Goal: Check status: Check status

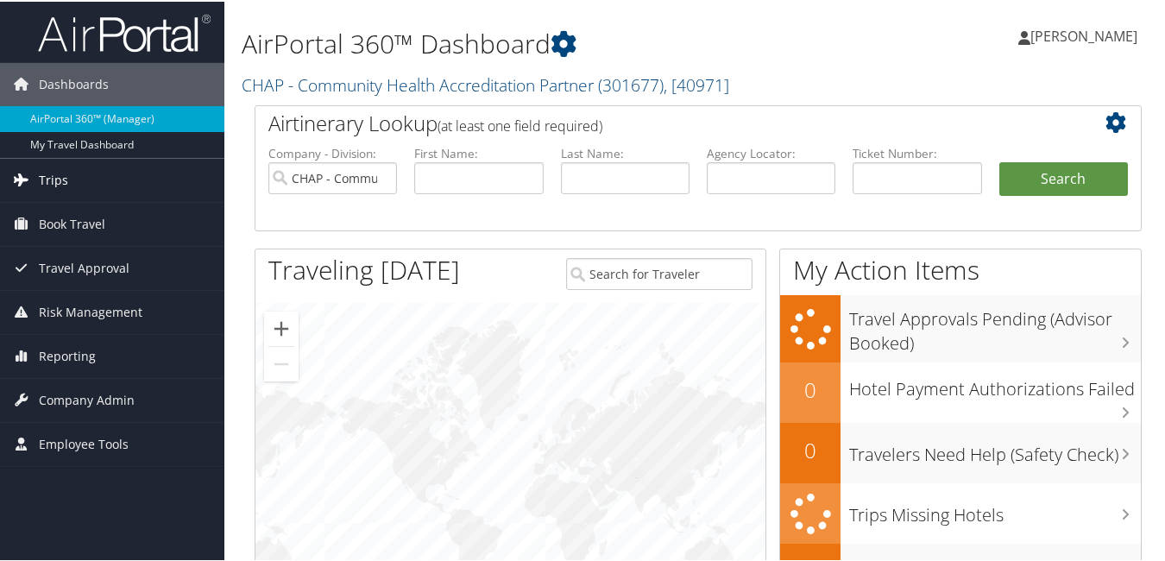
click at [54, 175] on span "Trips" at bounding box center [53, 178] width 29 height 43
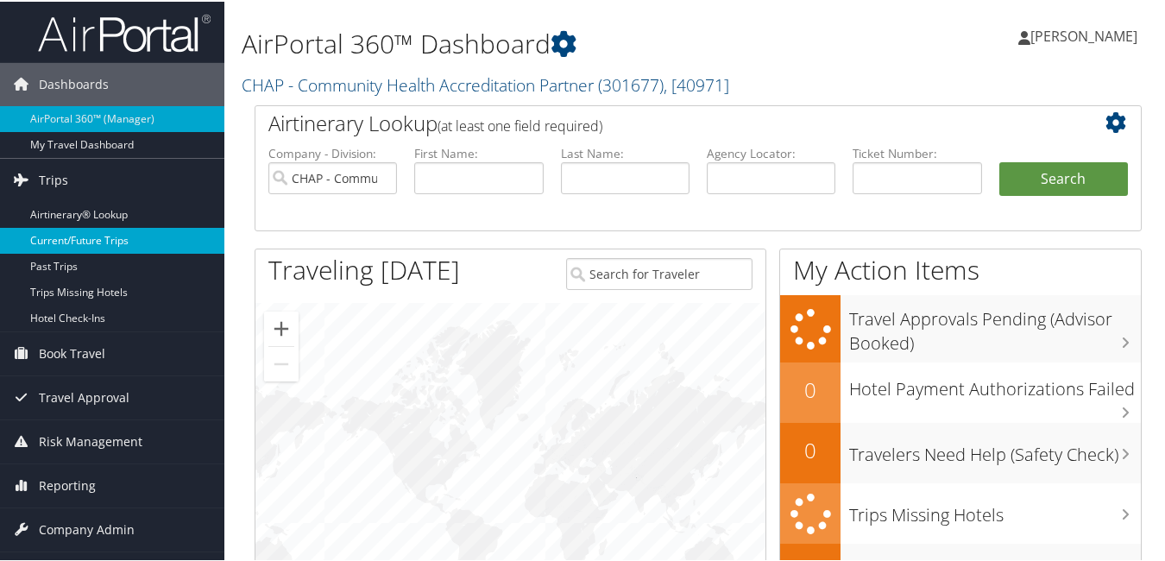
click at [101, 243] on link "Current/Future Trips" at bounding box center [112, 239] width 224 height 26
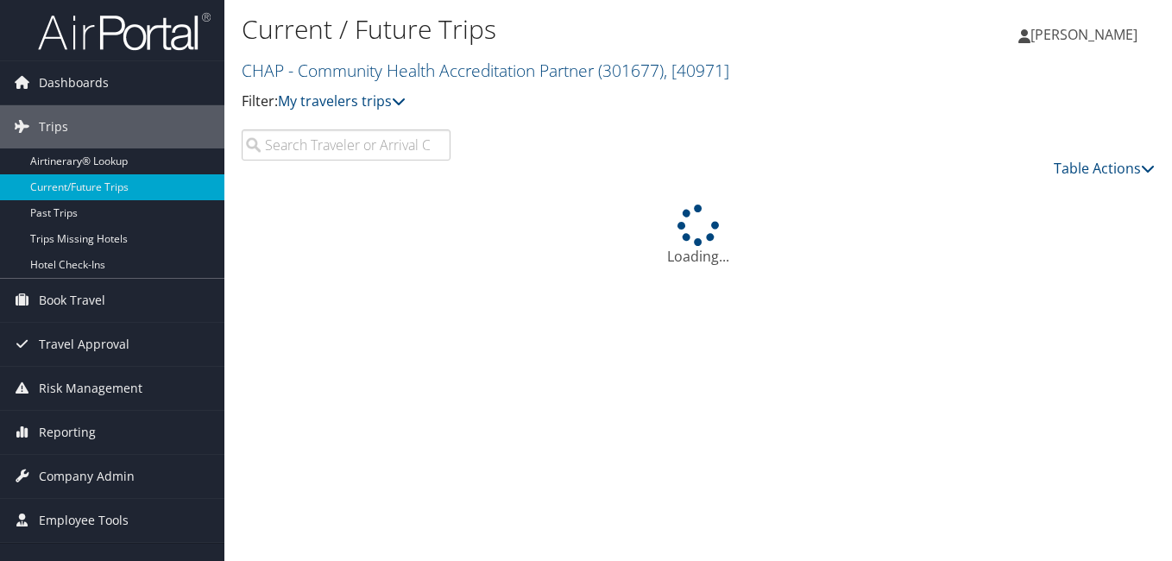
click at [346, 148] on input "search" at bounding box center [346, 144] width 209 height 31
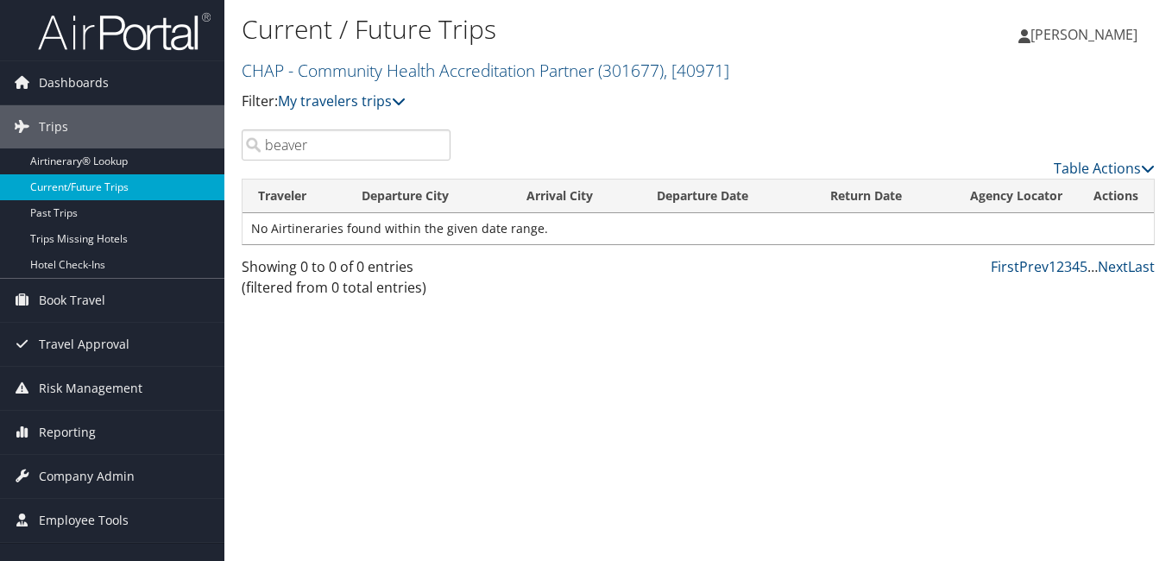
drag, startPoint x: 176, startPoint y: 175, endPoint x: 165, endPoint y: 178, distance: 11.5
click at [173, 175] on div "Dashboards AirPortal 360™ (Manager) My Travel Dashboard Trips Airtinerary® Look…" at bounding box center [586, 280] width 1172 height 561
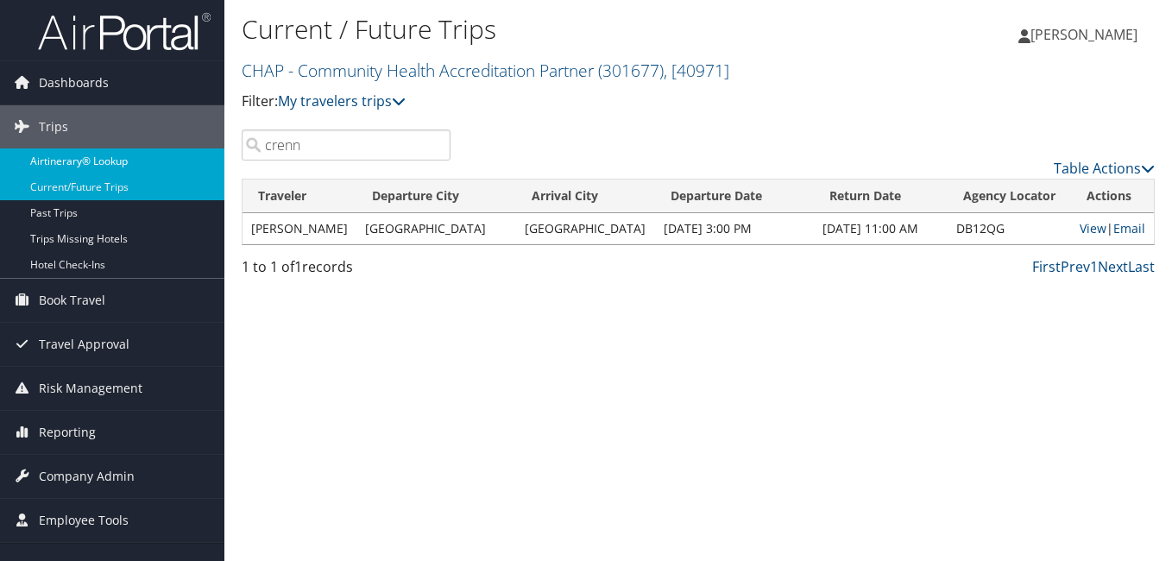
drag, startPoint x: 333, startPoint y: 150, endPoint x: 172, endPoint y: 165, distance: 162.1
click at [173, 161] on div "Dashboards AirPortal 360™ (Manager) My Travel Dashboard Trips Airtinerary® Look…" at bounding box center [586, 280] width 1172 height 561
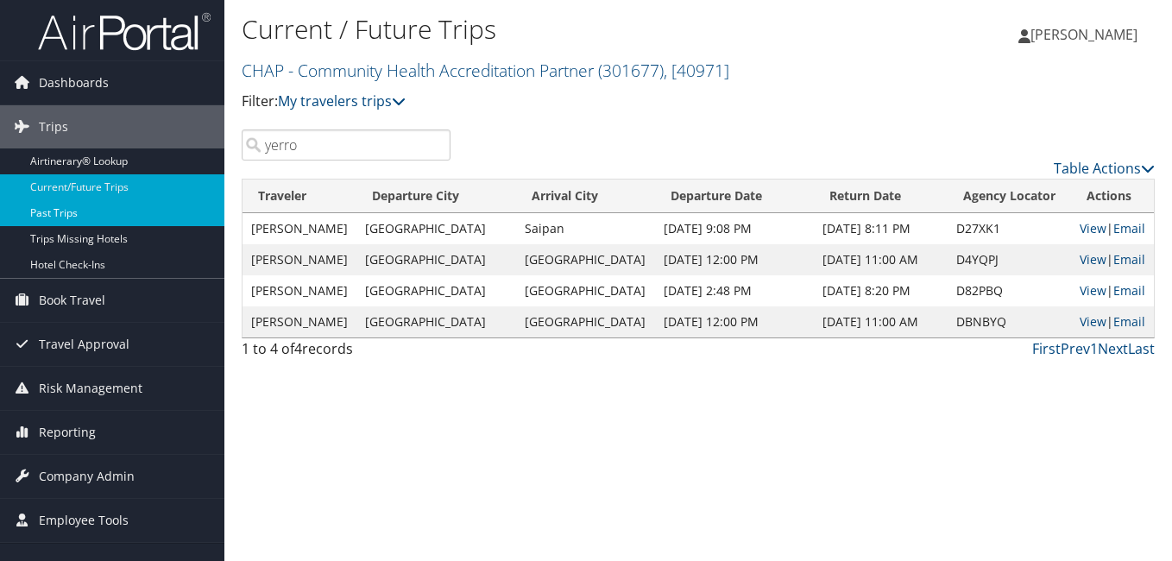
drag, startPoint x: 308, startPoint y: 148, endPoint x: 45, endPoint y: 206, distance: 269.7
click at [46, 197] on div "Dashboards AirPortal 360™ (Manager) My Travel Dashboard Trips Airtinerary® Look…" at bounding box center [586, 280] width 1172 height 561
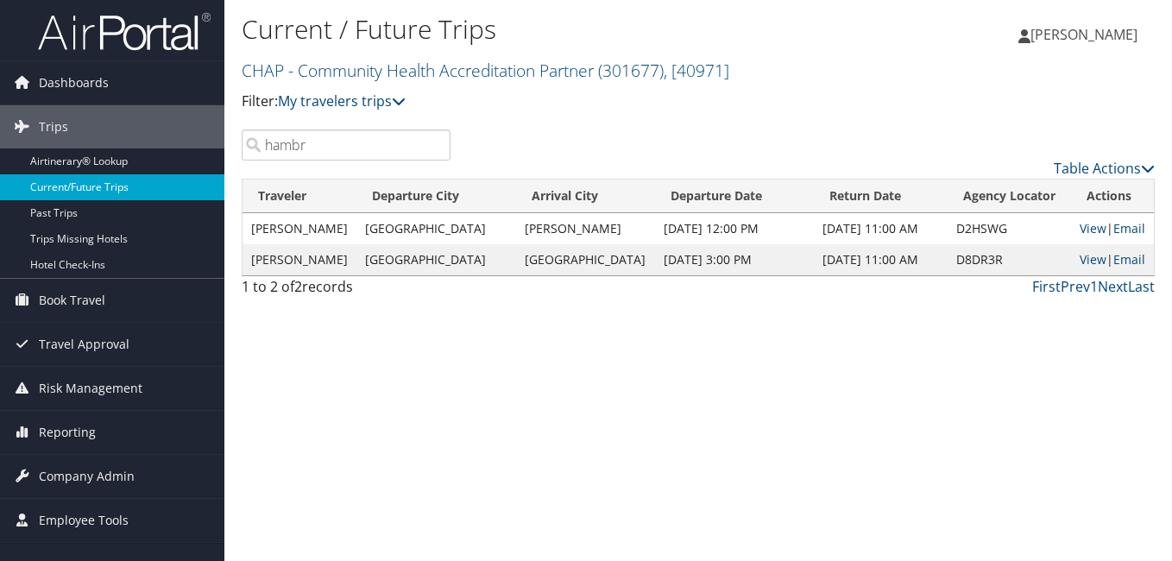
drag, startPoint x: 327, startPoint y: 147, endPoint x: 174, endPoint y: 185, distance: 157.4
click at [174, 185] on div "Dashboards AirPortal 360™ (Manager) My Travel Dashboard Trips Airtinerary® Look…" at bounding box center [586, 280] width 1172 height 561
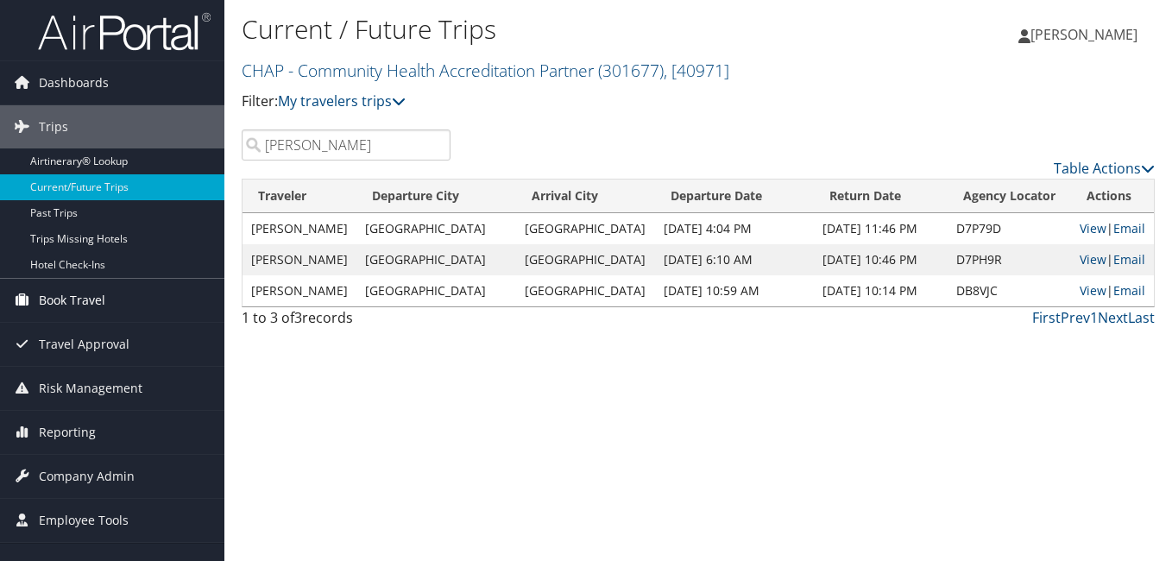
type input "[PERSON_NAME]"
